Goal: Information Seeking & Learning: Learn about a topic

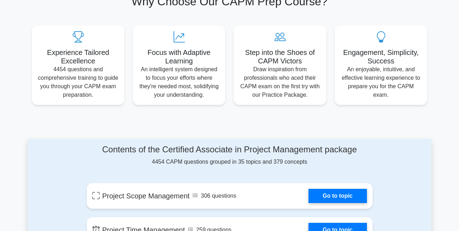
scroll to position [248, 0]
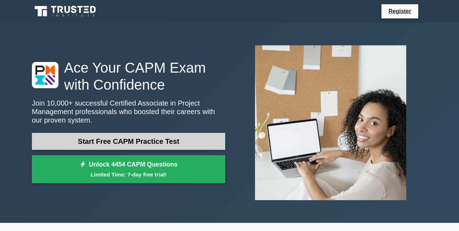
click at [200, 141] on link "Start Free CAPM Practice Test" at bounding box center [128, 141] width 193 height 17
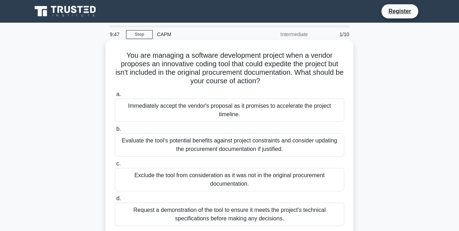
click at [204, 108] on div "Immediately accept the vendor's proposal as it promises to accelerate the proje…" at bounding box center [229, 109] width 229 height 23
click at [115, 97] on input "a. Immediately accept the vendor's proposal as it promises to accelerate the pr…" at bounding box center [115, 94] width 0 height 5
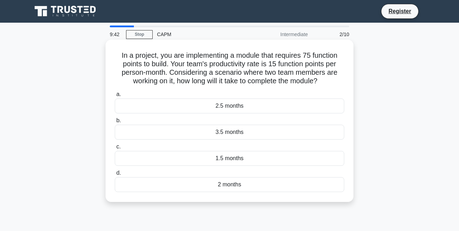
click at [212, 129] on div "3.5 months" at bounding box center [229, 132] width 229 height 15
click at [115, 123] on input "b. 3.5 months" at bounding box center [115, 120] width 0 height 5
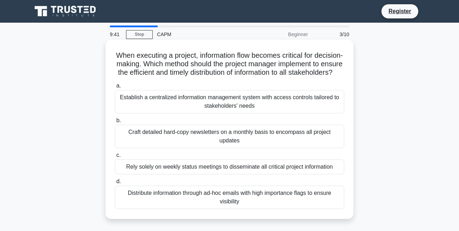
click at [225, 168] on div "Rely solely on weekly status meetings to disseminate all critical project infor…" at bounding box center [229, 166] width 229 height 15
click at [115, 158] on input "c. Rely solely on weekly status meetings to disseminate all critical project in…" at bounding box center [115, 155] width 0 height 5
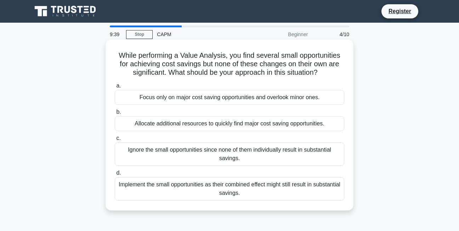
click at [222, 157] on div "Ignore the small opportunities since none of them individually result in substa…" at bounding box center [229, 153] width 229 height 23
click at [115, 141] on input "c. Ignore the small opportunities since none of them individually result in sub…" at bounding box center [115, 138] width 0 height 5
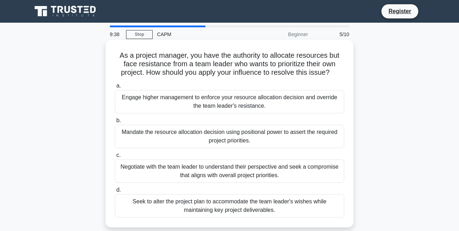
click at [212, 131] on div "Mandate the resource allocation decision using positional power to assert the r…" at bounding box center [229, 136] width 229 height 23
click at [115, 123] on input "b. Mandate the resource allocation decision using positional power to assert th…" at bounding box center [115, 120] width 0 height 5
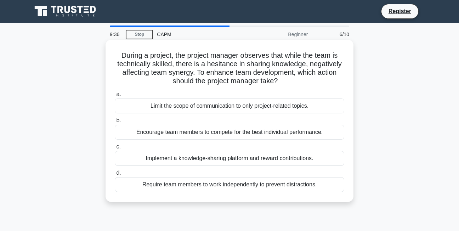
click at [219, 188] on div "Require team members to work independently to prevent distractions." at bounding box center [229, 184] width 229 height 15
click at [115, 175] on input "d. Require team members to work independently to prevent distractions." at bounding box center [115, 173] width 0 height 5
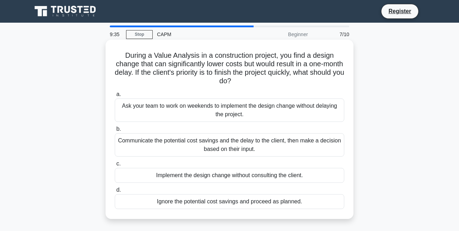
click at [214, 177] on div "Implement the design change without consulting the client." at bounding box center [229, 175] width 229 height 15
click at [115, 166] on input "c. Implement the design change without consulting the client." at bounding box center [115, 163] width 0 height 5
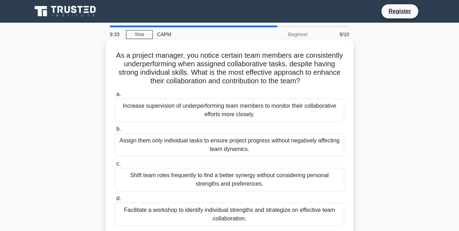
click at [214, 175] on label "c. Shift team roles frequently to find a better synergy without considering per…" at bounding box center [229, 175] width 229 height 32
click at [115, 166] on input "c. Shift team roles frequently to find a better synergy without considering per…" at bounding box center [115, 163] width 0 height 5
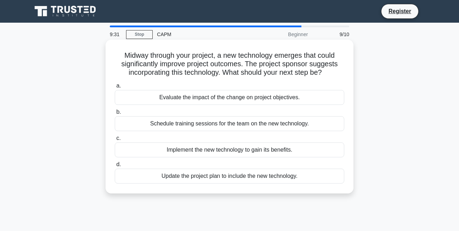
click at [203, 106] on div "a. Evaluate the impact of the change on project objectives. b. Schedule trainin…" at bounding box center [229, 132] width 238 height 105
click at [206, 123] on div "Schedule training sessions for the team on the new technology." at bounding box center [229, 123] width 229 height 15
click at [115, 114] on input "b. Schedule training sessions for the team on the new technology." at bounding box center [115, 112] width 0 height 5
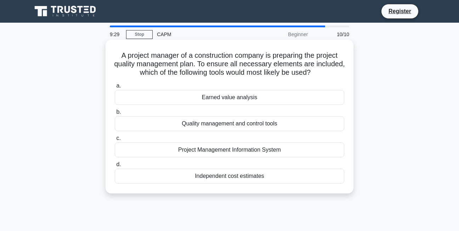
click at [207, 126] on div "Quality management and control tools" at bounding box center [229, 123] width 229 height 15
click at [115, 114] on input "b. Quality management and control tools" at bounding box center [115, 112] width 0 height 5
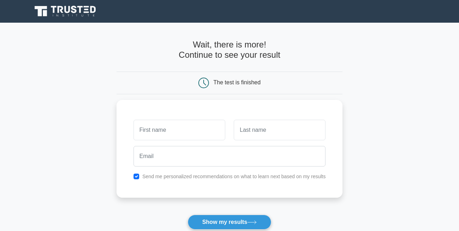
click at [217, 82] on div "The test is finished" at bounding box center [237, 82] width 47 height 6
click at [235, 223] on button "Show my results" at bounding box center [230, 222] width 84 height 15
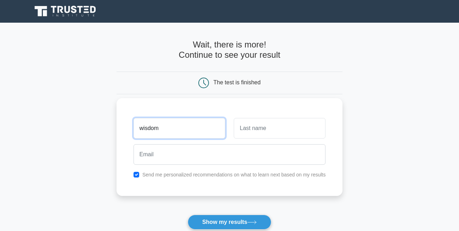
type input "wisdom"
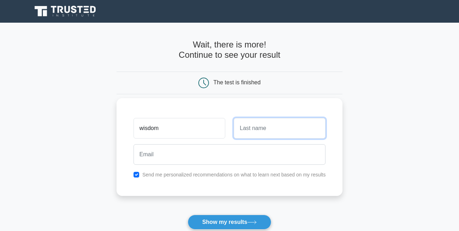
click at [274, 132] on input "text" at bounding box center [280, 128] width 92 height 21
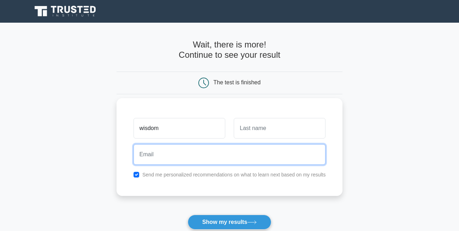
click at [240, 158] on input "email" at bounding box center [229, 154] width 192 height 21
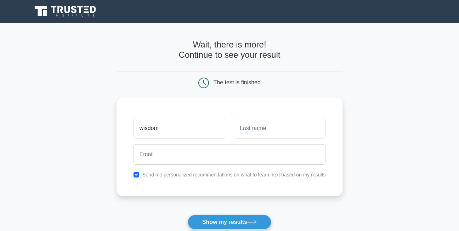
click at [261, 166] on div at bounding box center [229, 154] width 201 height 26
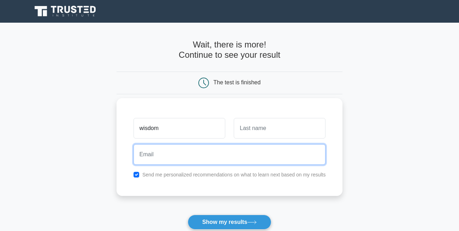
click at [211, 163] on input "email" at bounding box center [229, 154] width 192 height 21
type input "w"
click at [211, 163] on input "w" at bounding box center [229, 154] width 192 height 21
type input "w"
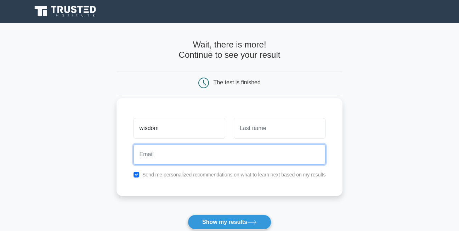
click at [169, 160] on input "email" at bounding box center [229, 154] width 192 height 21
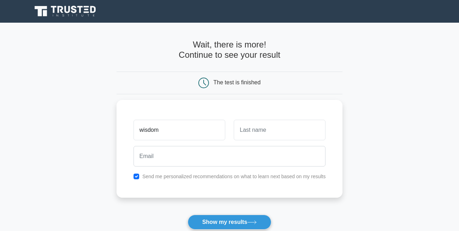
click at [122, 84] on div "The test is finished" at bounding box center [229, 83] width 226 height 23
